Goal: Transaction & Acquisition: Purchase product/service

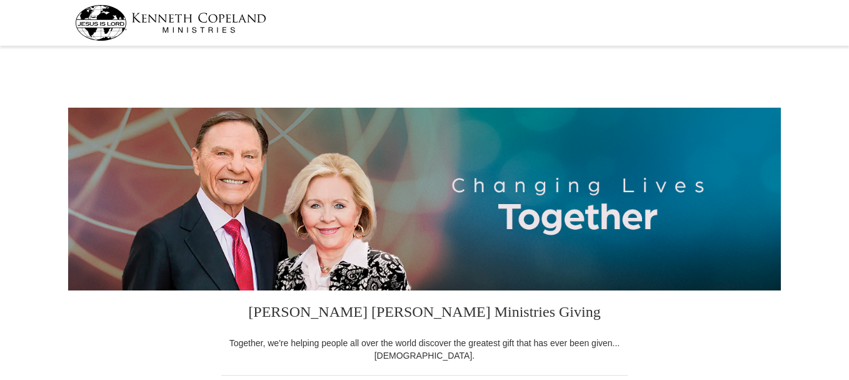
select select "MI"
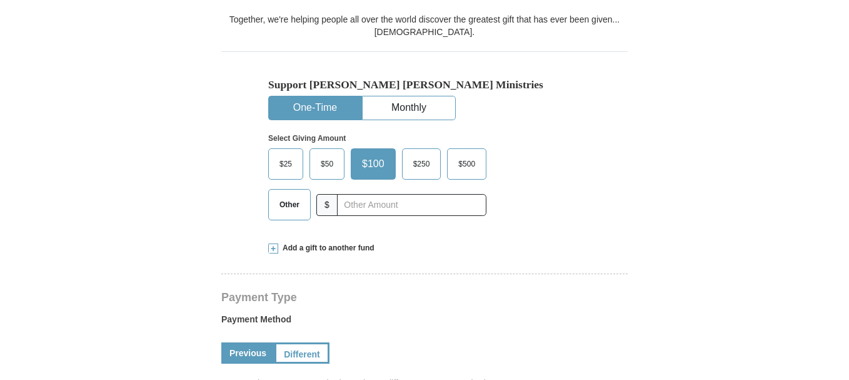
scroll to position [338, 0]
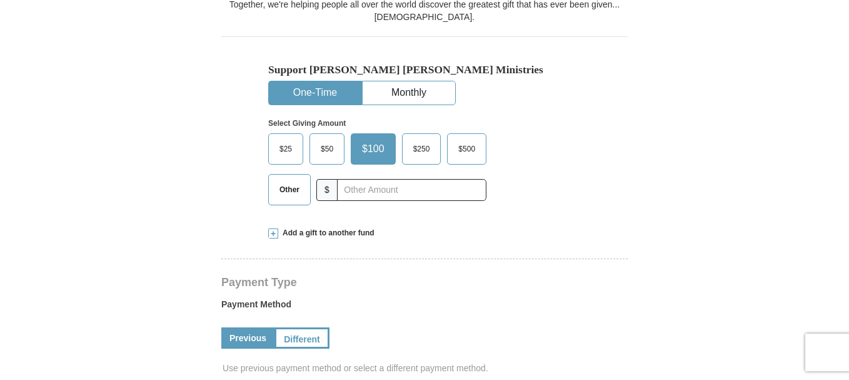
click at [281, 186] on span "Other" at bounding box center [289, 189] width 33 height 19
click at [0, 0] on input "Other" at bounding box center [0, 0] width 0 height 0
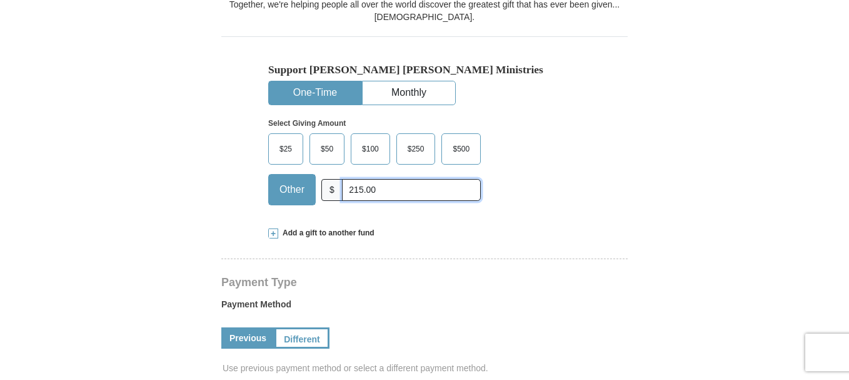
type input "215.00"
drag, startPoint x: 817, startPoint y: 197, endPoint x: 851, endPoint y: 116, distance: 88.0
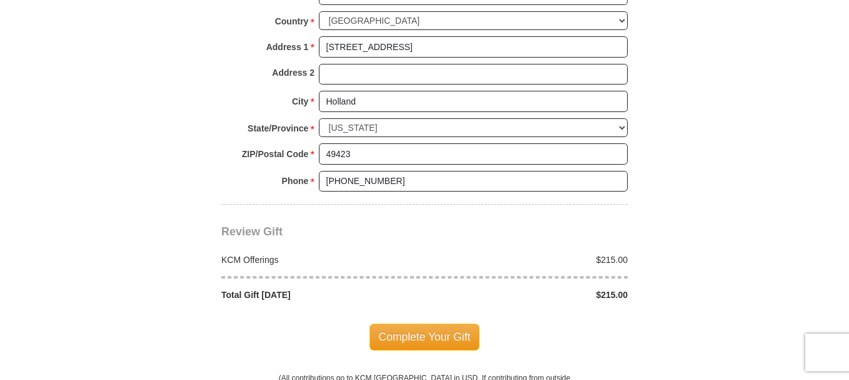
scroll to position [988, 0]
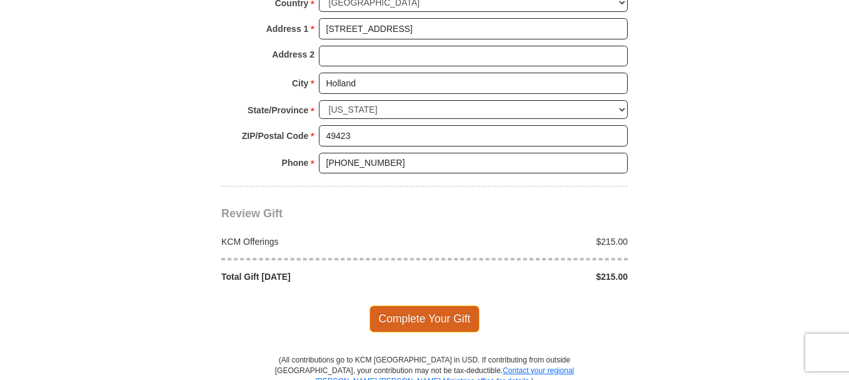
click at [435, 320] on span "Complete Your Gift" at bounding box center [425, 318] width 111 height 26
